Goal: Task Accomplishment & Management: Use online tool/utility

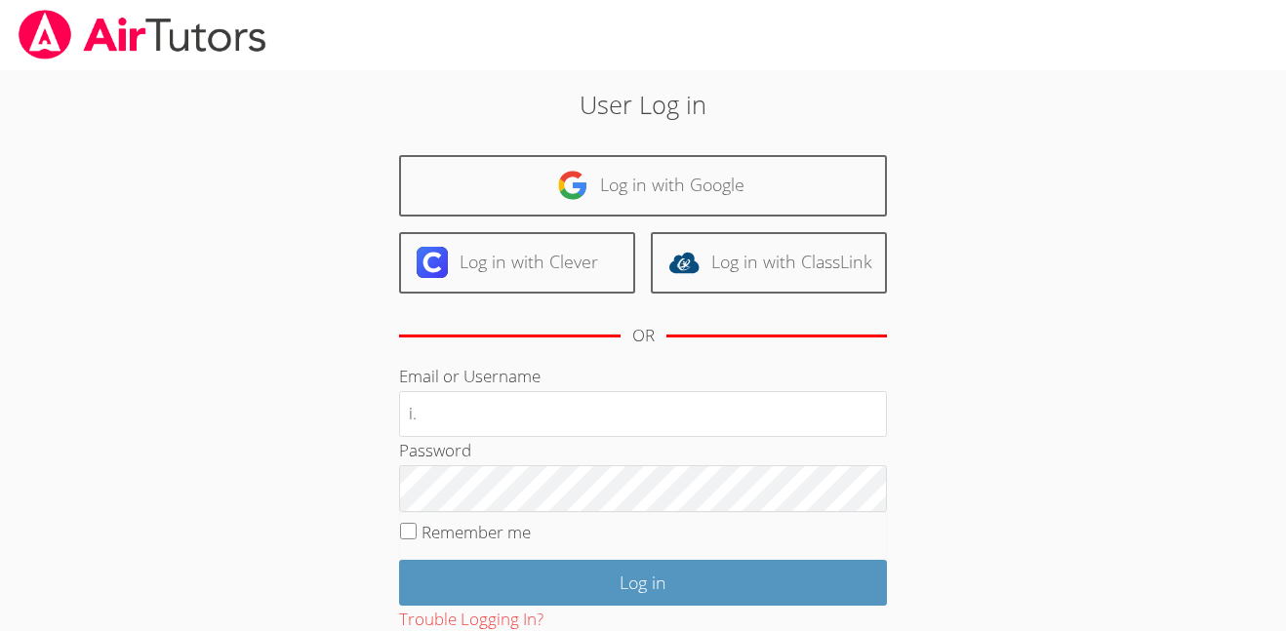
type input "[EMAIL_ADDRESS][DOMAIN_NAME]"
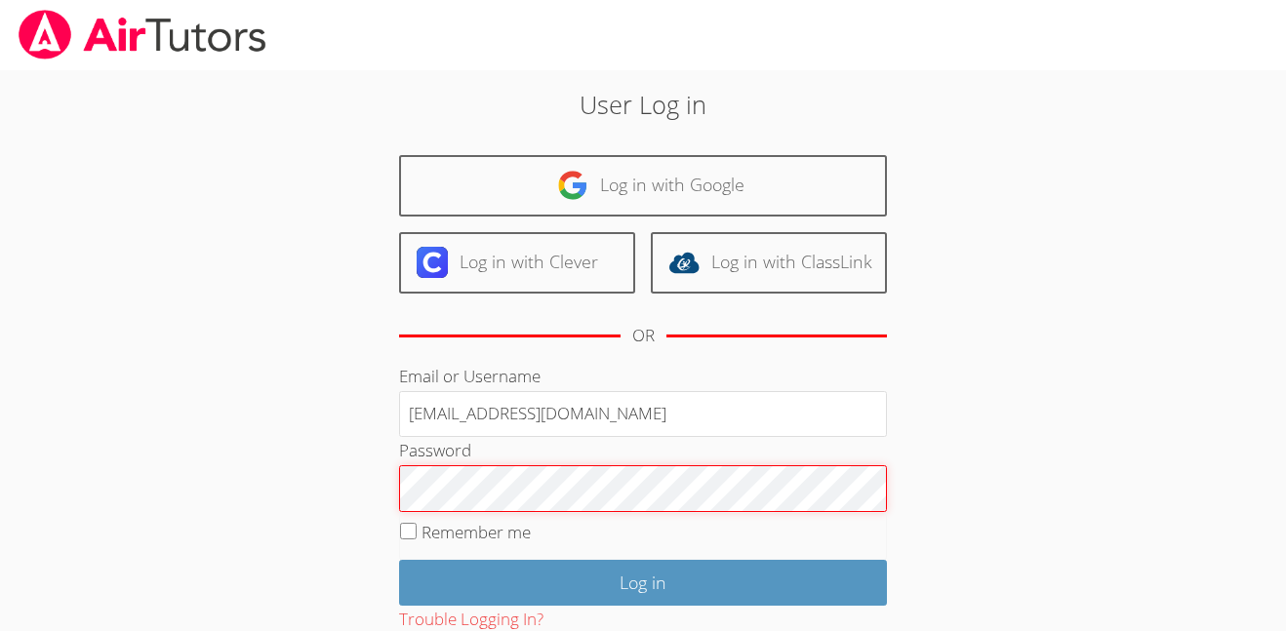
click at [399, 560] on input "Log in" at bounding box center [643, 583] width 488 height 46
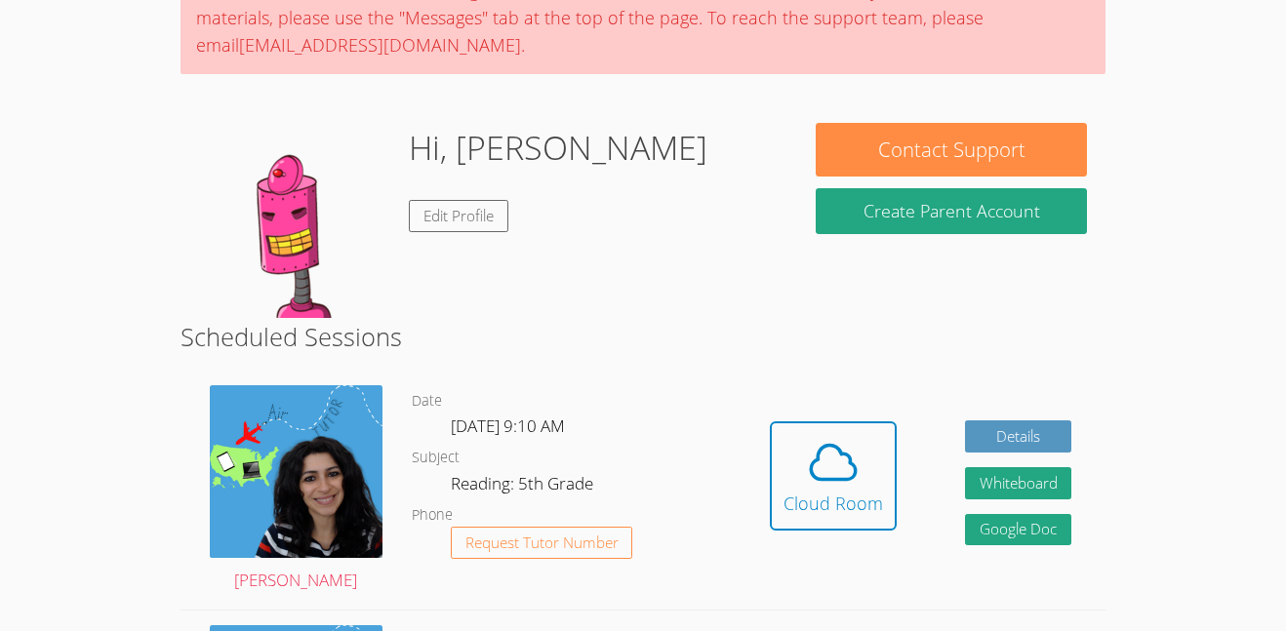
scroll to position [200, 0]
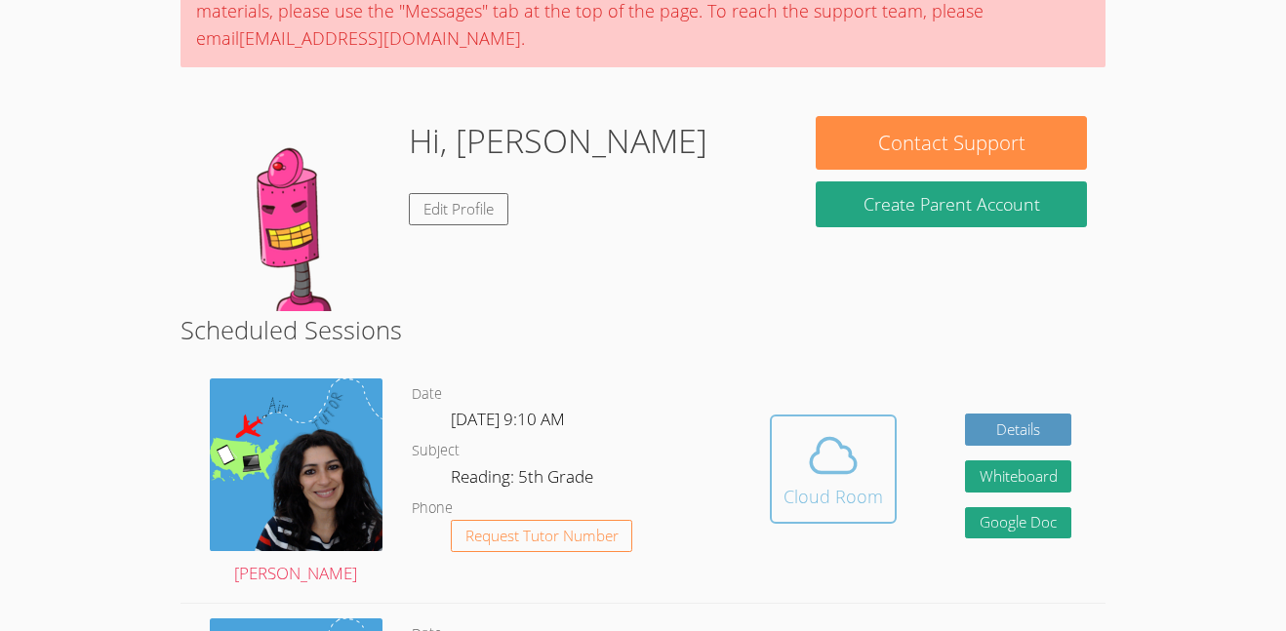
click at [823, 474] on icon at bounding box center [833, 455] width 55 height 55
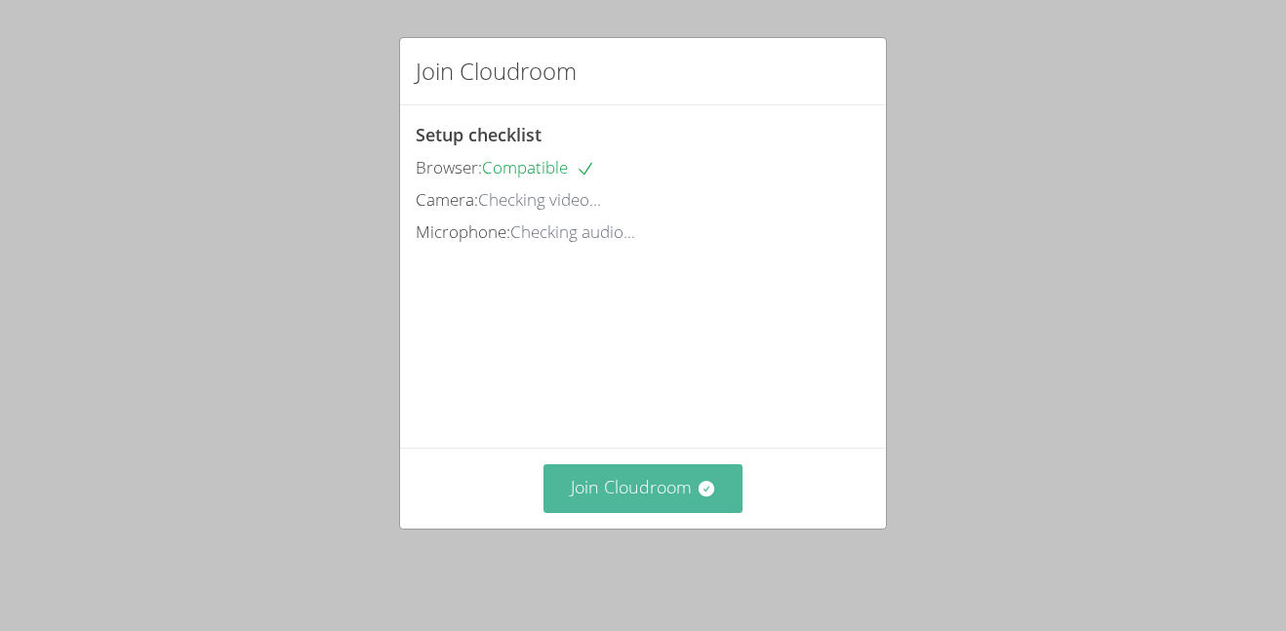
click at [706, 497] on icon at bounding box center [706, 489] width 16 height 16
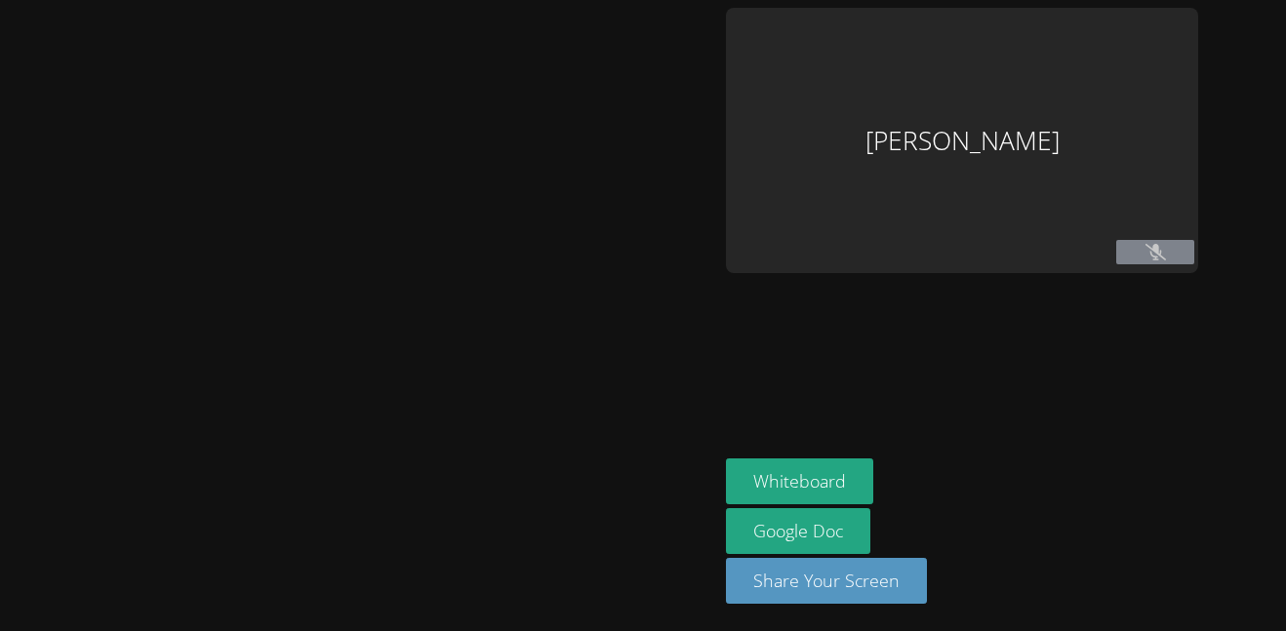
click at [726, 497] on button "Whiteboard" at bounding box center [799, 482] width 147 height 46
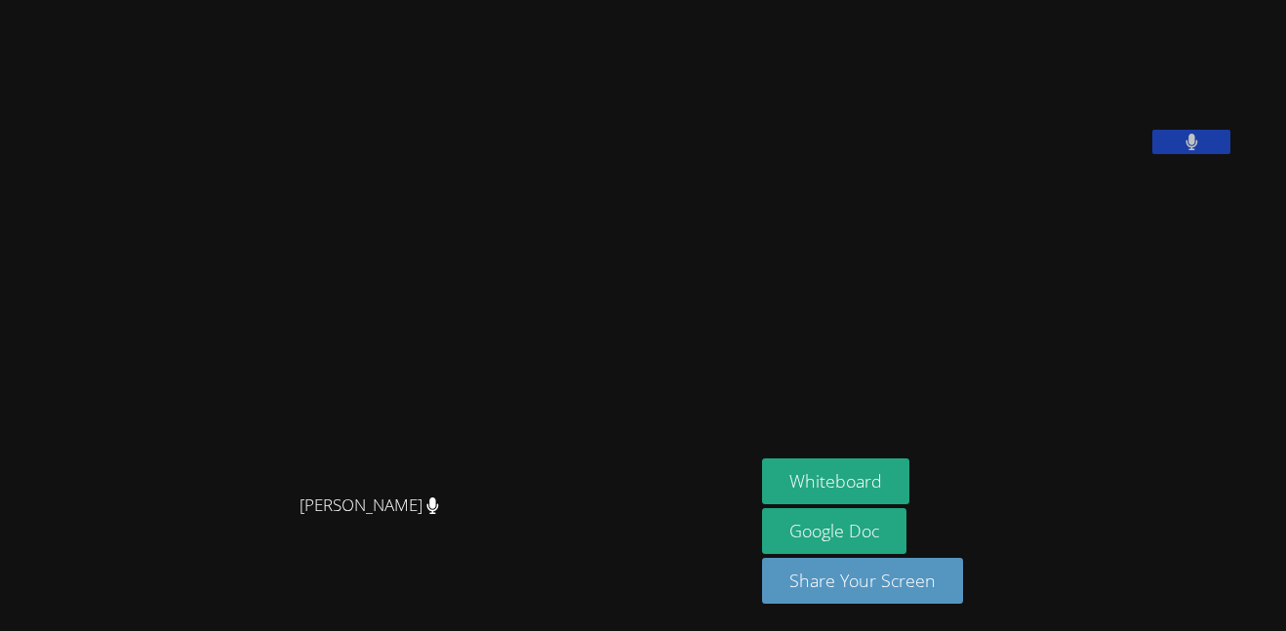
click at [881, 163] on div "Itzel Gutierrez-Nieves" at bounding box center [998, 85] width 472 height 155
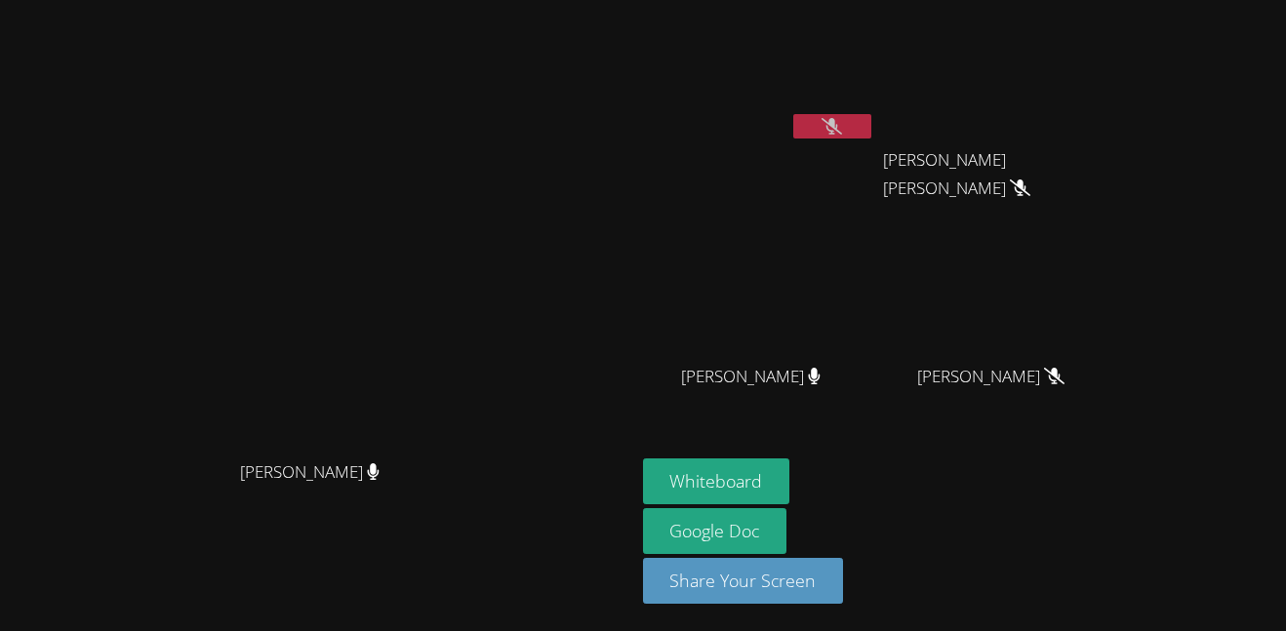
click at [842, 124] on icon at bounding box center [832, 126] width 20 height 17
click at [871, 124] on button at bounding box center [832, 126] width 78 height 24
click at [842, 124] on icon at bounding box center [832, 126] width 20 height 17
click at [871, 124] on button at bounding box center [832, 126] width 78 height 24
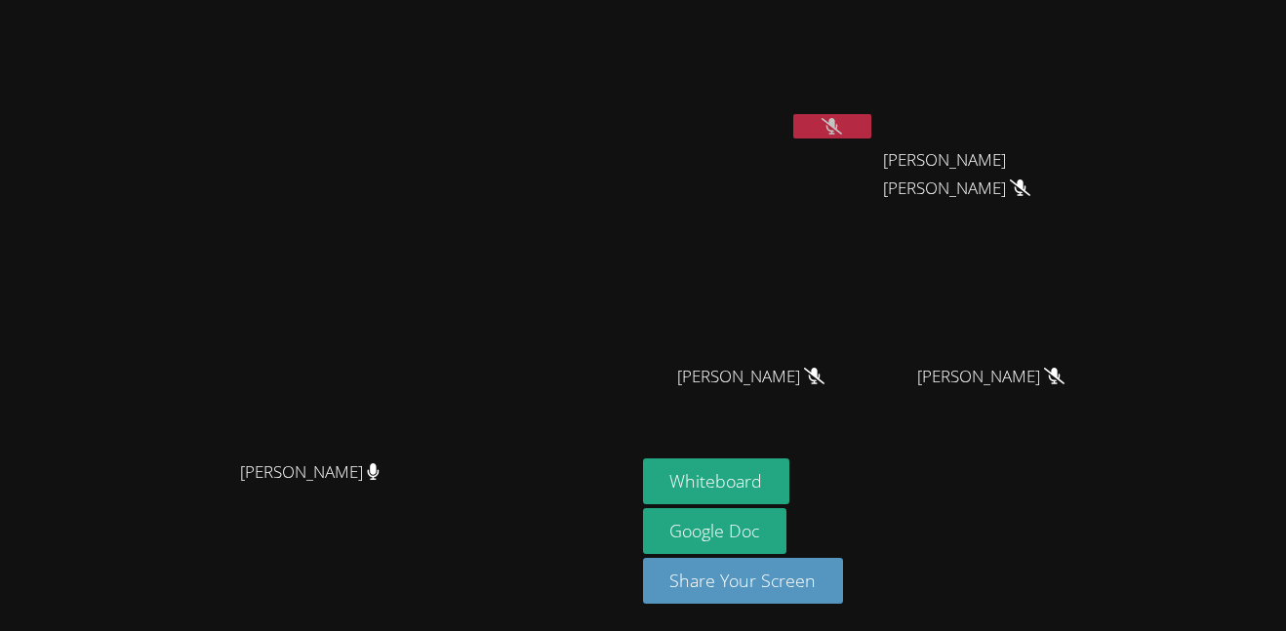
click at [842, 124] on icon at bounding box center [832, 126] width 20 height 17
click at [838, 133] on icon at bounding box center [832, 126] width 13 height 17
click at [842, 133] on icon at bounding box center [832, 126] width 20 height 17
click at [838, 133] on icon at bounding box center [832, 126] width 13 height 17
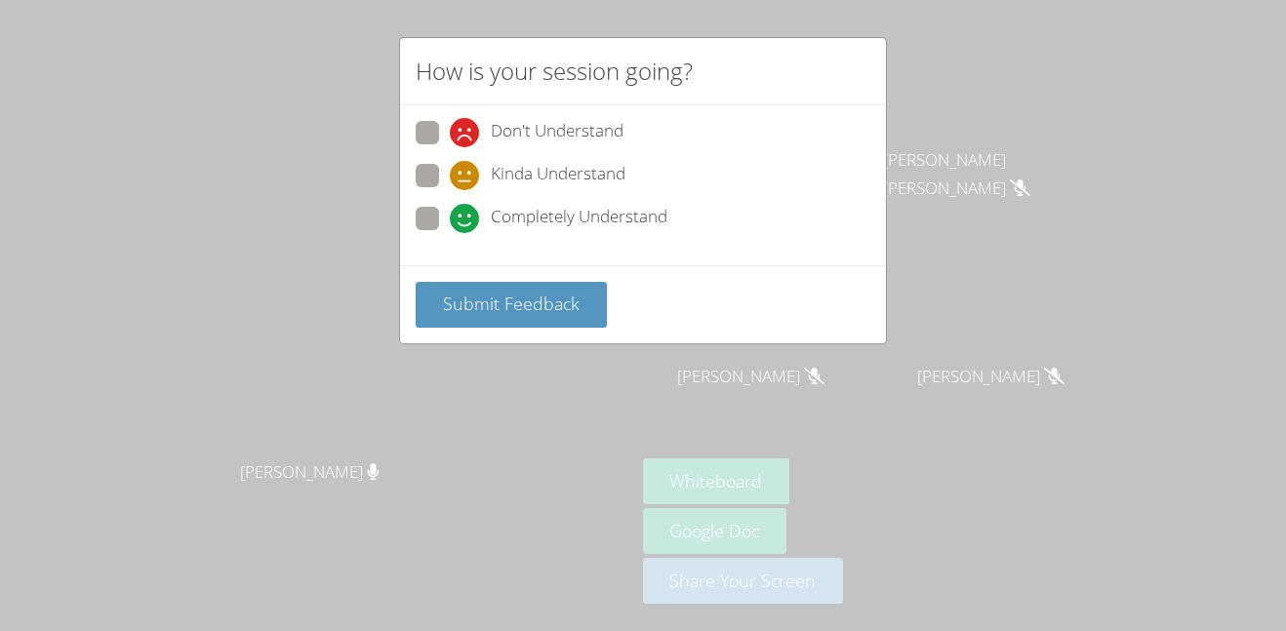
click at [450, 233] on span at bounding box center [450, 233] width 0 height 0
click at [450, 222] on input "Completely Understand" at bounding box center [458, 215] width 17 height 17
radio input "true"
click at [441, 277] on div "Submit Feedback" at bounding box center [643, 304] width 486 height 78
click at [457, 312] on span "Submit Feedback" at bounding box center [511, 303] width 137 height 23
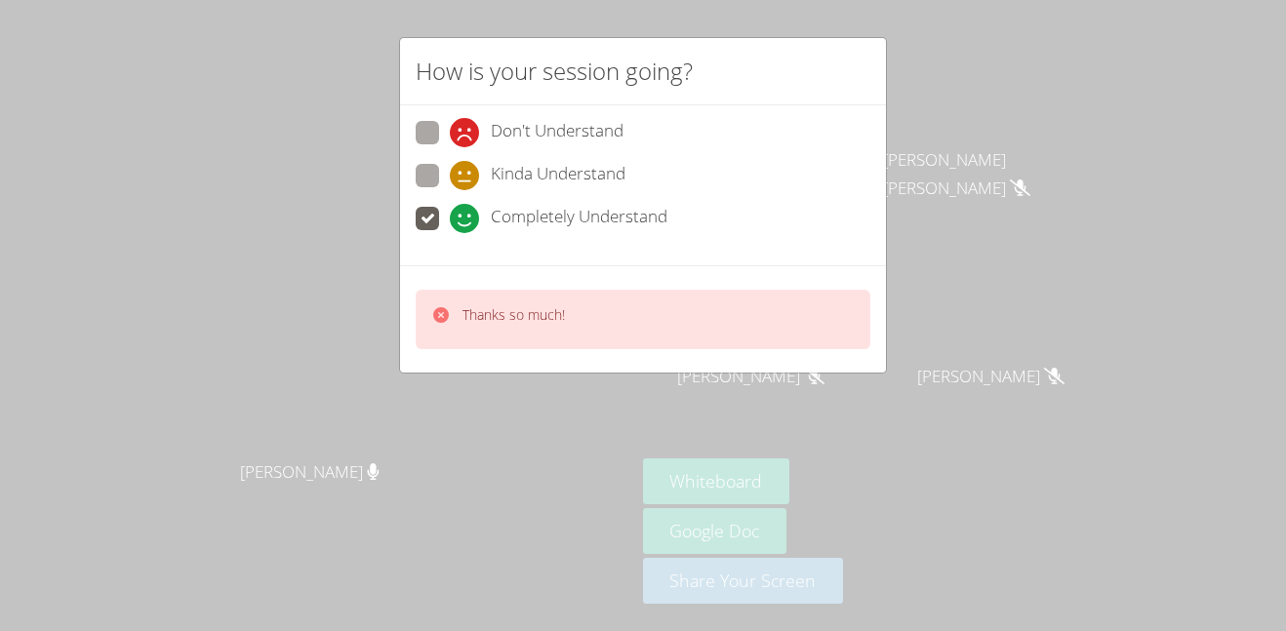
click at [885, 40] on div "How is your session going?" at bounding box center [643, 71] width 486 height 67
